Goal: Task Accomplishment & Management: Manage account settings

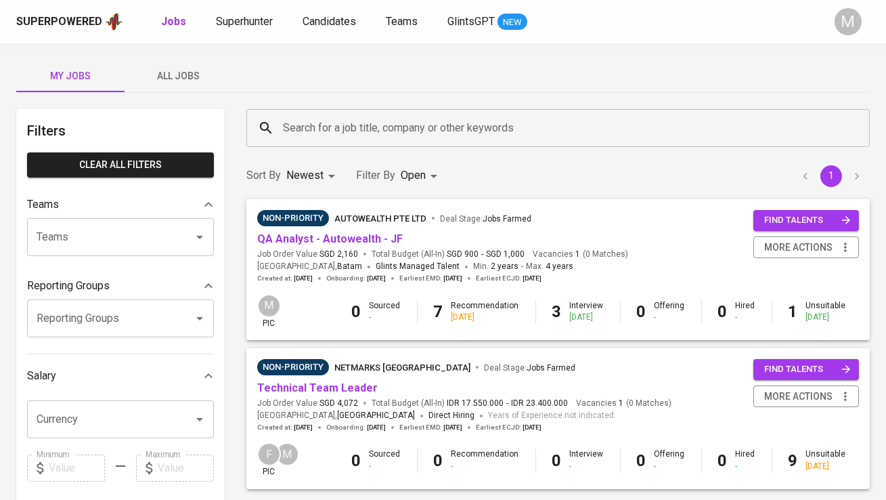
click at [192, 76] on span "All Jobs" at bounding box center [179, 76] width 92 height 17
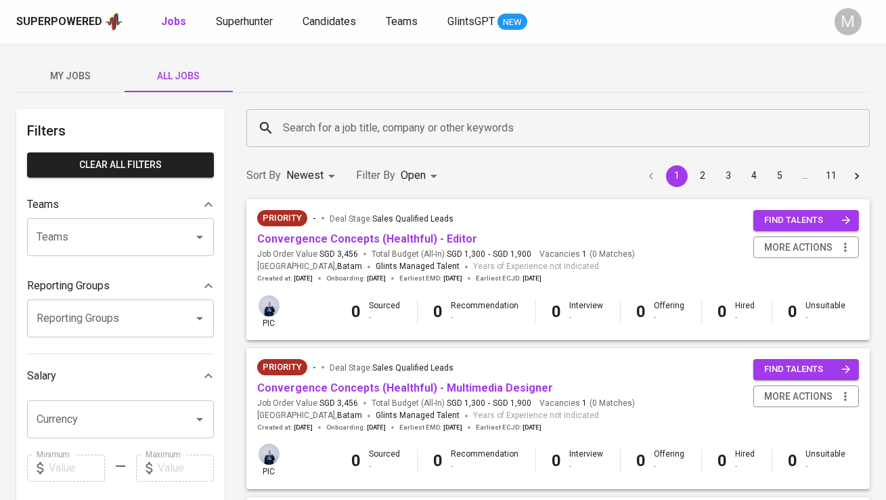
click at [315, 123] on input "Search for a job title, company or other keywords" at bounding box center [562, 128] width 564 height 26
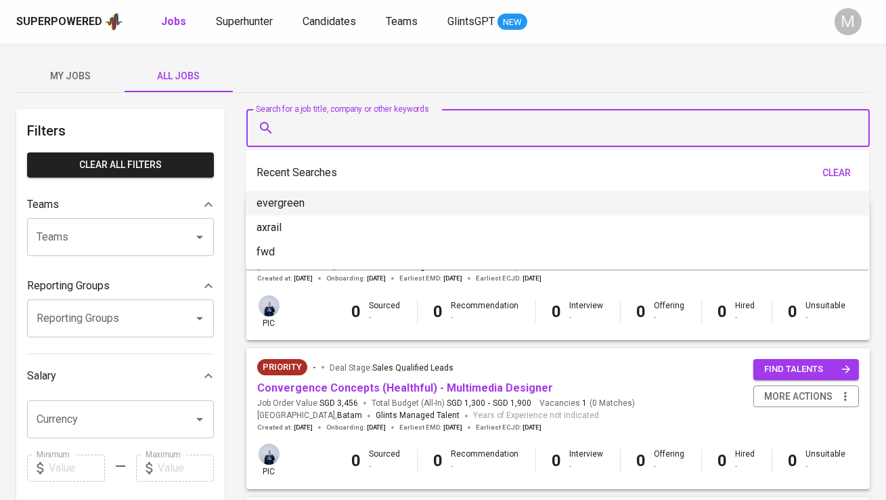
click at [102, 76] on span "My Jobs" at bounding box center [70, 76] width 92 height 17
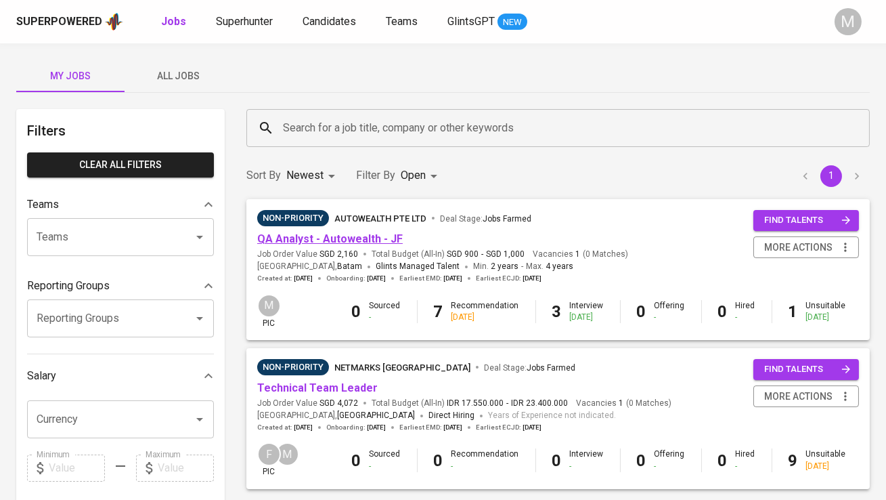
scroll to position [27, 0]
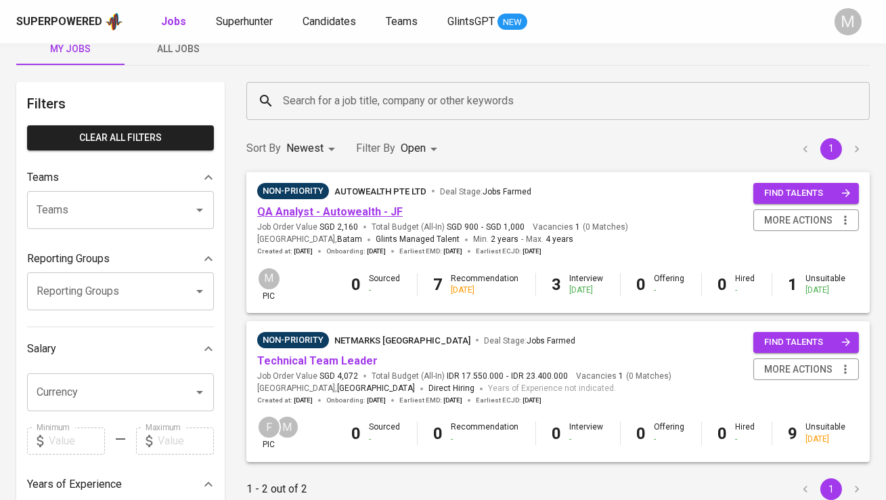
click at [362, 215] on link "QA Analyst - Autowealth - JF" at bounding box center [330, 211] width 146 height 13
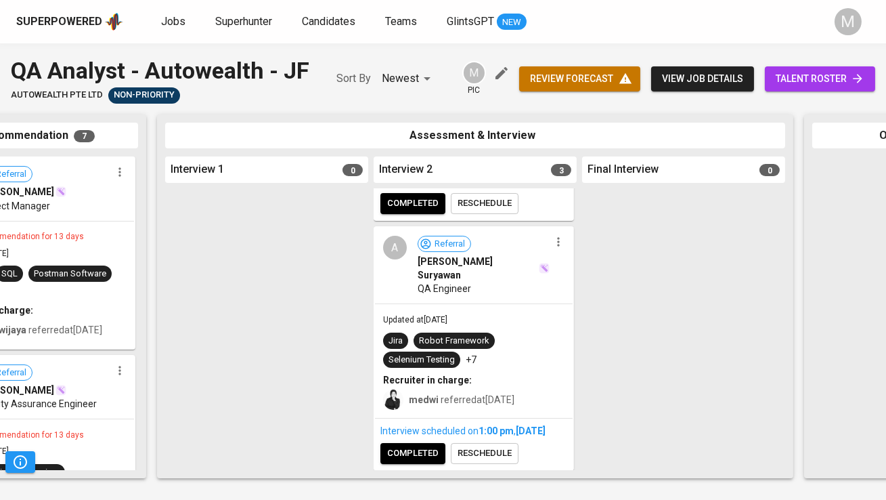
scroll to position [197, 0]
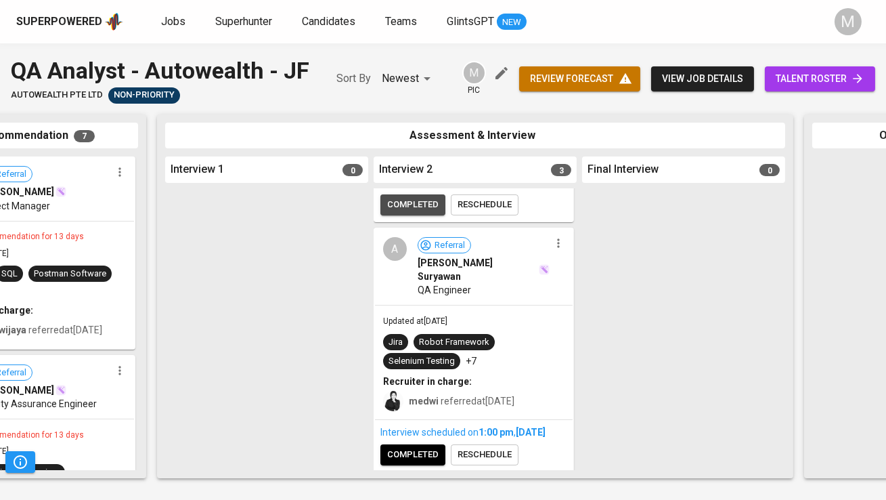
click at [405, 213] on span "completed" at bounding box center [412, 205] width 51 height 16
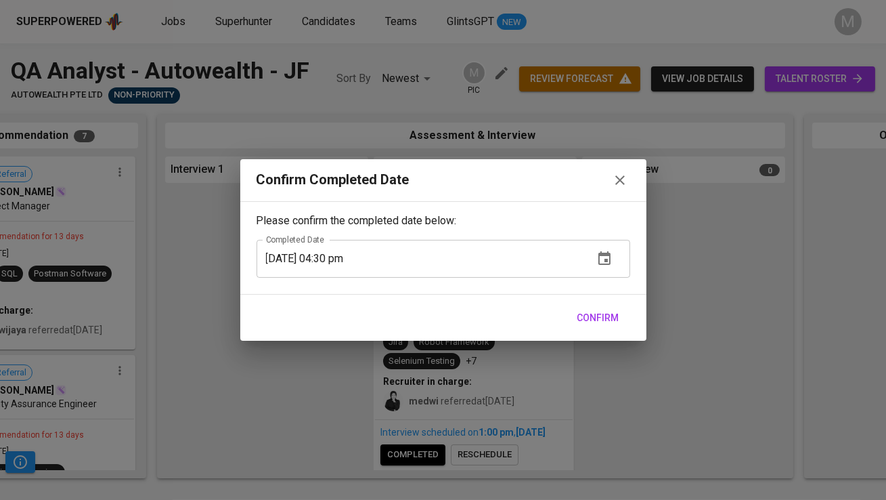
click at [605, 318] on span "Confirm" at bounding box center [599, 317] width 42 height 17
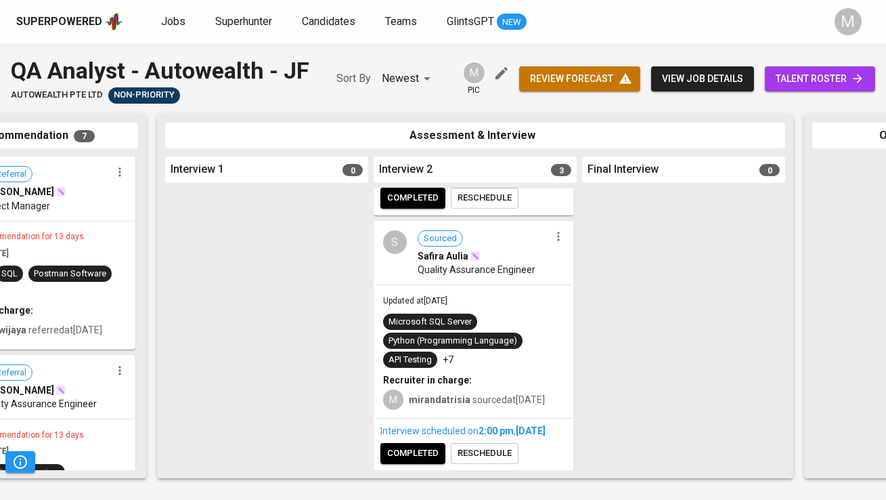
scroll to position [477, 0]
click at [425, 455] on span "completed" at bounding box center [412, 454] width 51 height 16
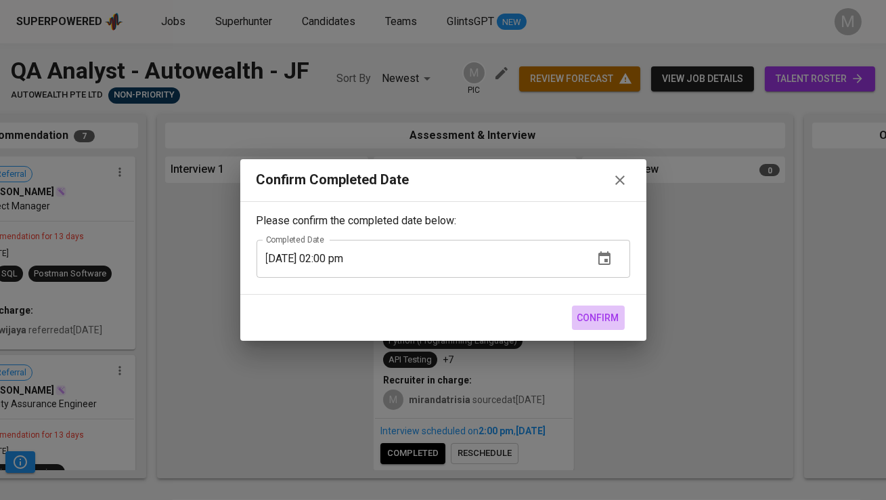
click at [602, 317] on span "Confirm" at bounding box center [599, 317] width 42 height 17
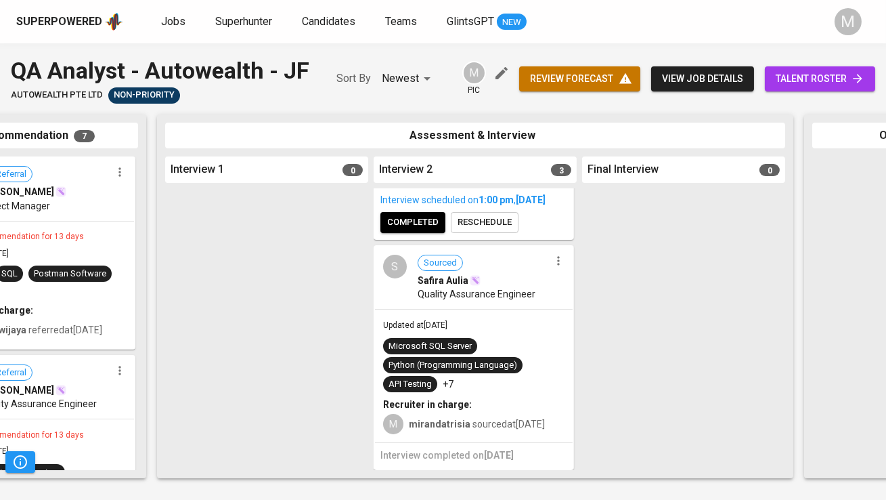
scroll to position [400, 0]
